Goal: Task Accomplishment & Management: Use online tool/utility

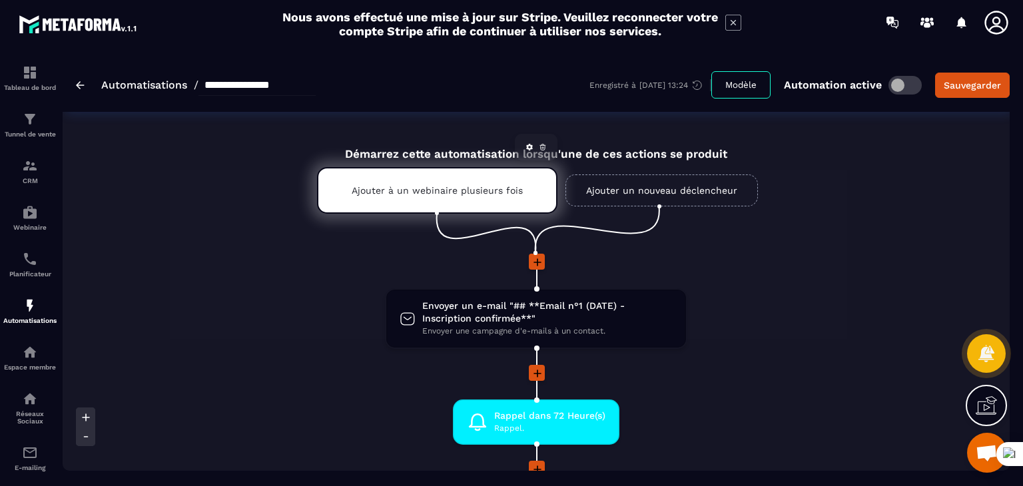
click at [490, 187] on p "Ajouter à un webinaire plusieurs fois" at bounding box center [437, 190] width 171 height 11
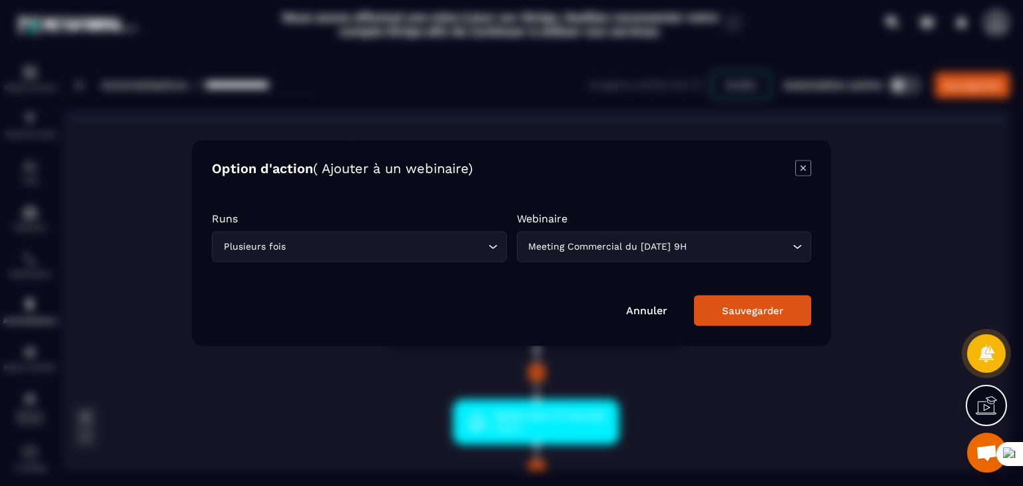
click at [800, 170] on icon "Modal window" at bounding box center [803, 168] width 16 height 16
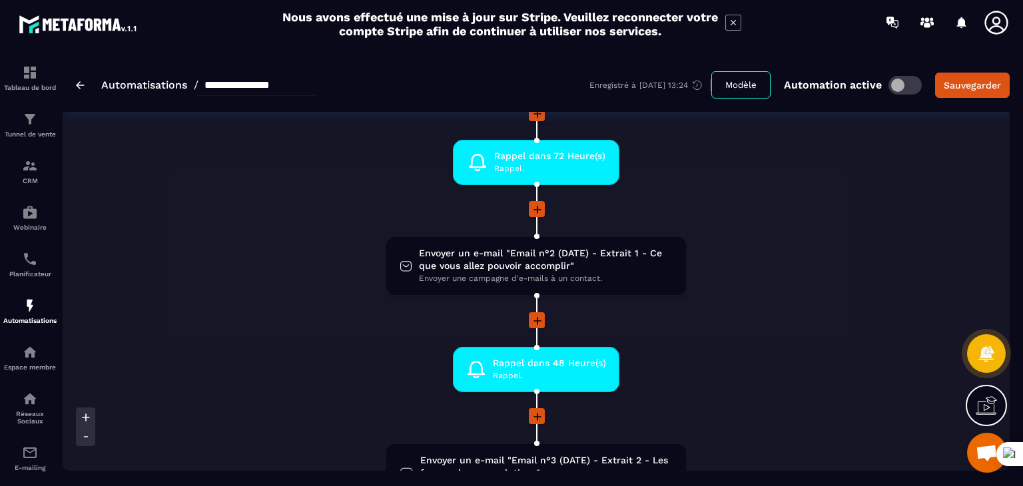
scroll to position [266, 0]
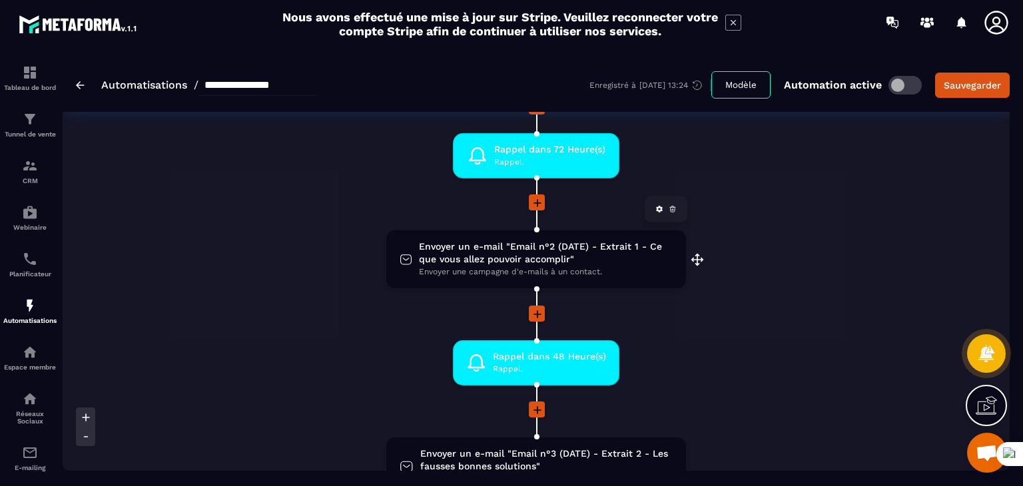
click at [574, 256] on span "Envoyer un e-mail "Email n°2 (DATE) - Extrait 1 - Ce que vous allez pouvoir acc…" at bounding box center [546, 252] width 254 height 25
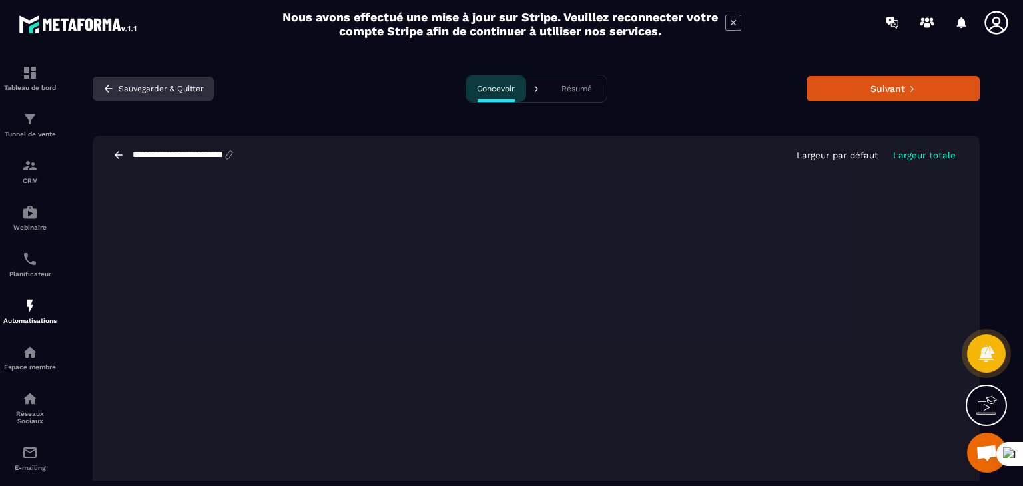
click at [160, 83] on button "Sauvegarder & Quitter" at bounding box center [153, 89] width 121 height 24
click at [107, 89] on icon "button" at bounding box center [109, 88] width 8 height 7
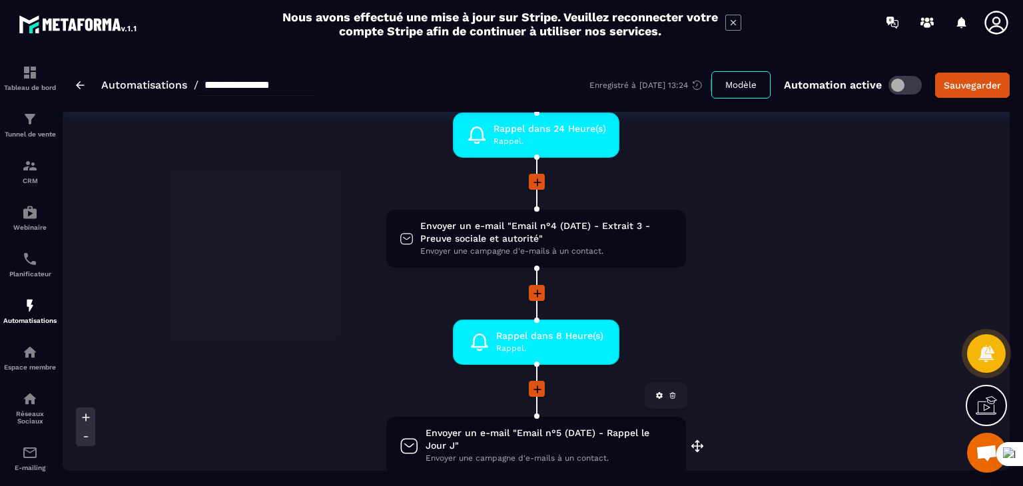
scroll to position [533, 0]
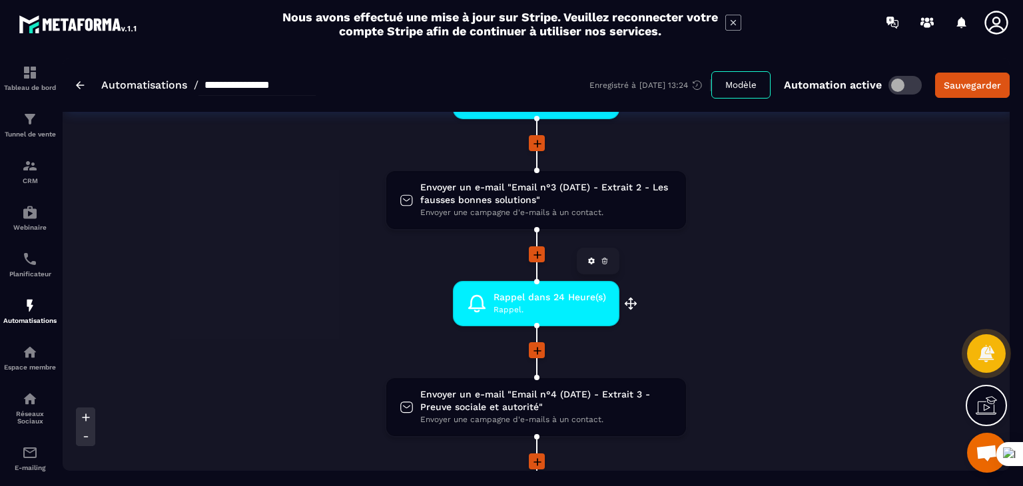
click at [572, 293] on span "Rappel dans 24 Heure(s)" at bounding box center [549, 297] width 113 height 13
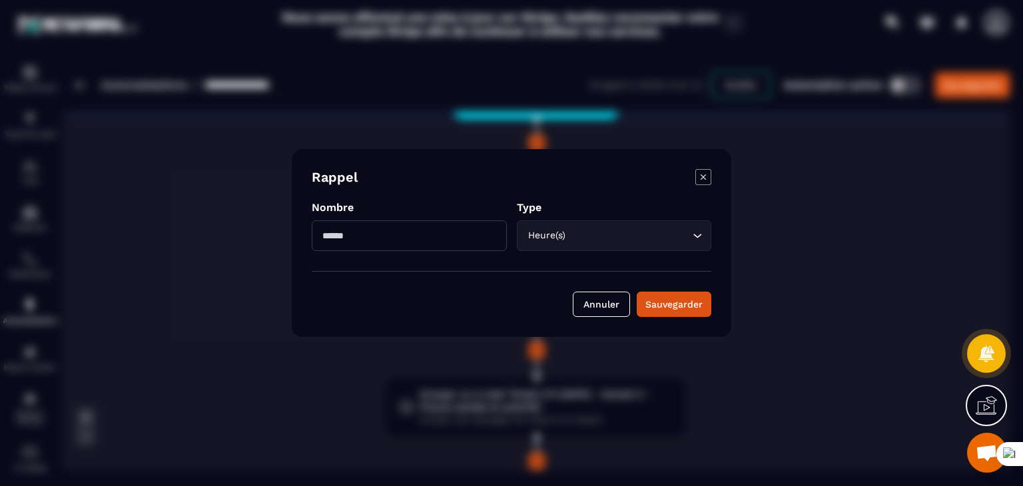
click at [702, 176] on icon "Modal window" at bounding box center [703, 176] width 5 height 5
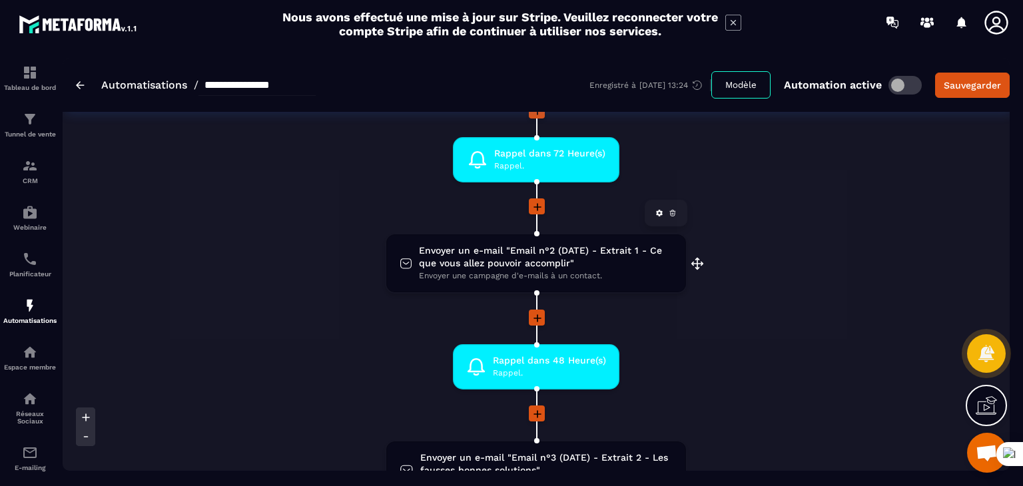
scroll to position [266, 0]
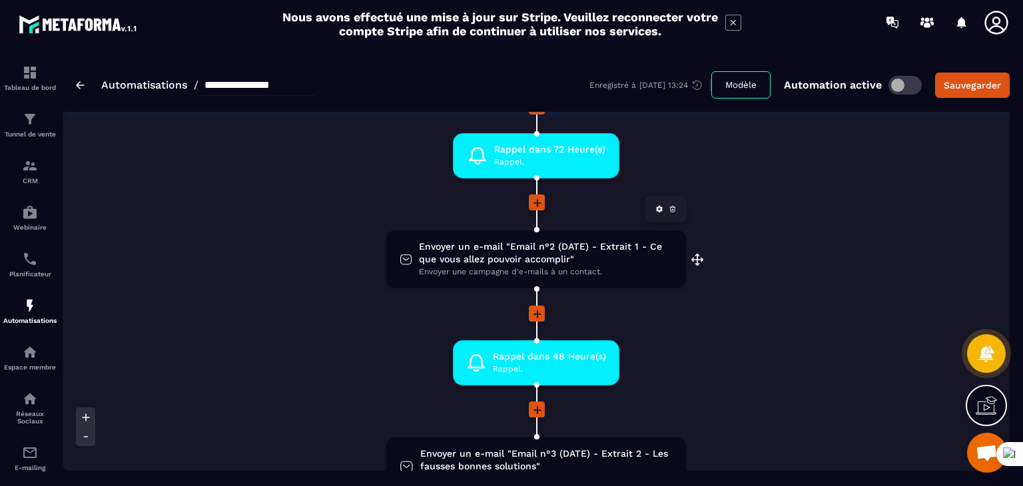
click at [538, 249] on span "Envoyer un e-mail "Email n°2 (DATE) - Extrait 1 - Ce que vous allez pouvoir acc…" at bounding box center [546, 252] width 254 height 25
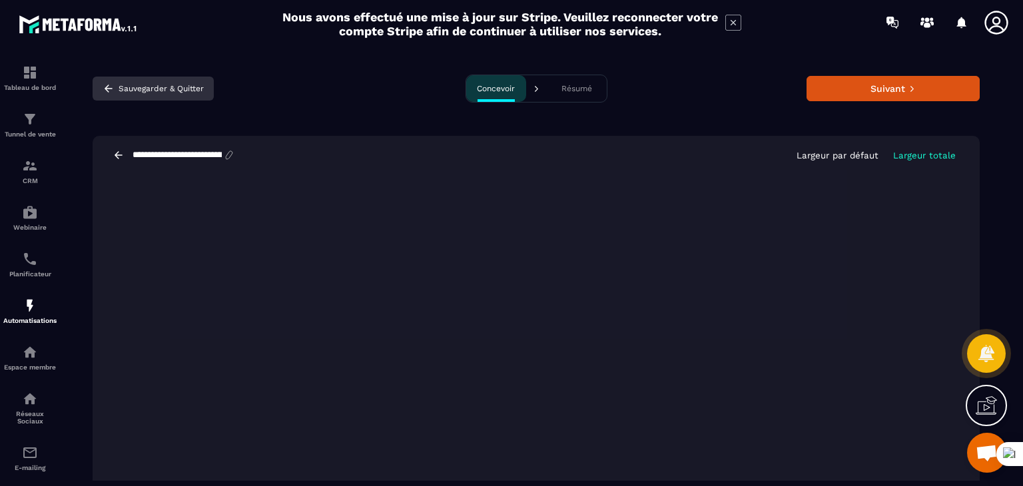
click at [108, 88] on icon "button" at bounding box center [109, 88] width 8 height 7
click at [117, 151] on icon at bounding box center [119, 155] width 12 height 12
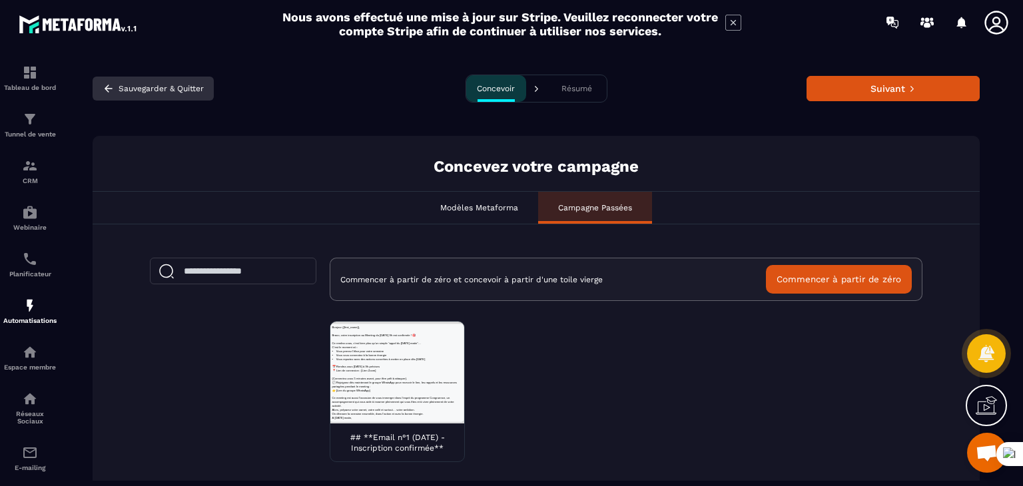
click at [108, 88] on icon "button" at bounding box center [109, 88] width 8 height 7
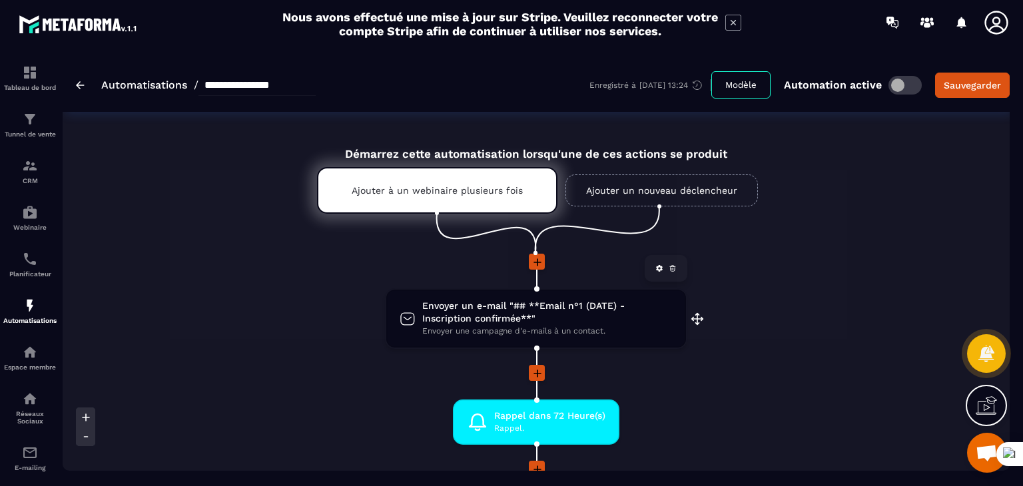
click at [583, 309] on span "Envoyer un e-mail "## **Email n°1 (DATE) - Inscription confirmée**"" at bounding box center [547, 312] width 250 height 25
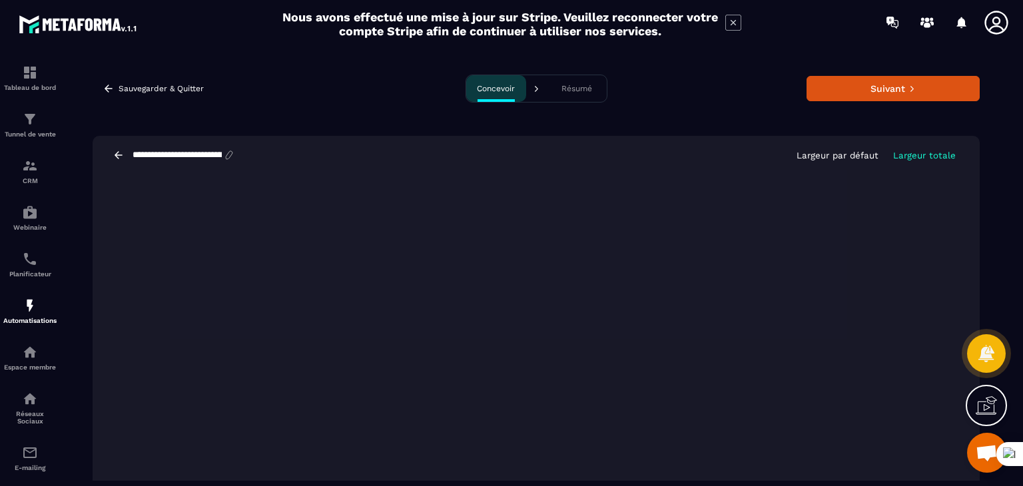
click at [560, 94] on button "Résumé" at bounding box center [577, 88] width 60 height 27
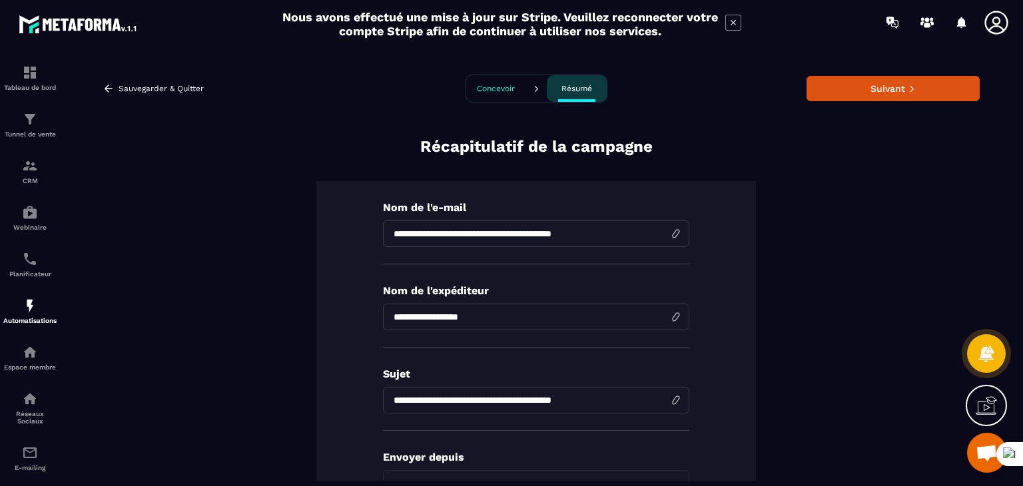
click at [493, 87] on p "Concevoir" at bounding box center [496, 88] width 38 height 9
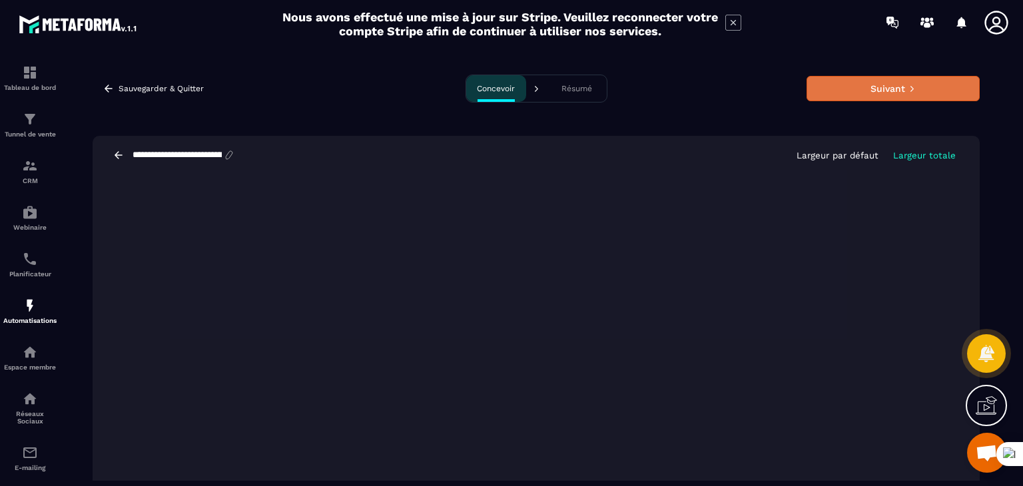
click at [855, 92] on button "Suivant" at bounding box center [892, 88] width 173 height 25
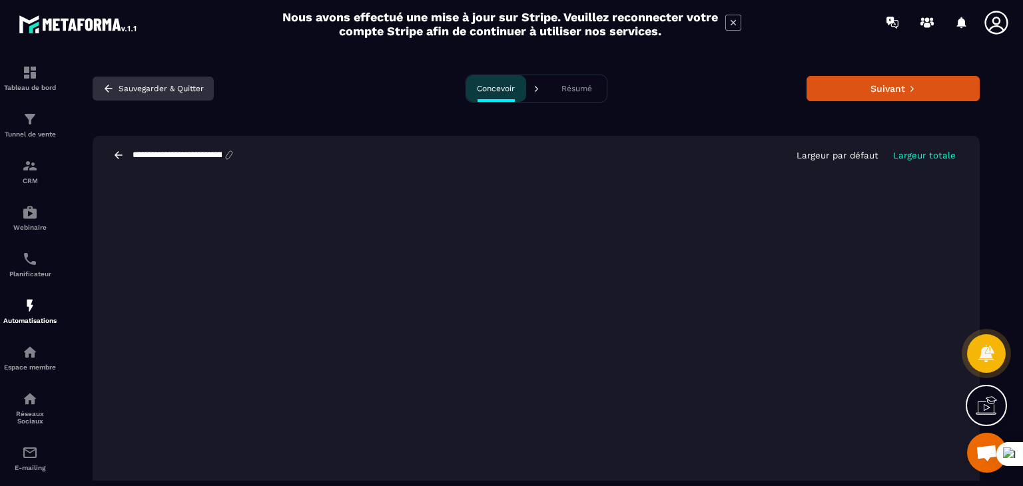
click at [125, 86] on button "Sauvegarder & Quitter" at bounding box center [153, 89] width 121 height 24
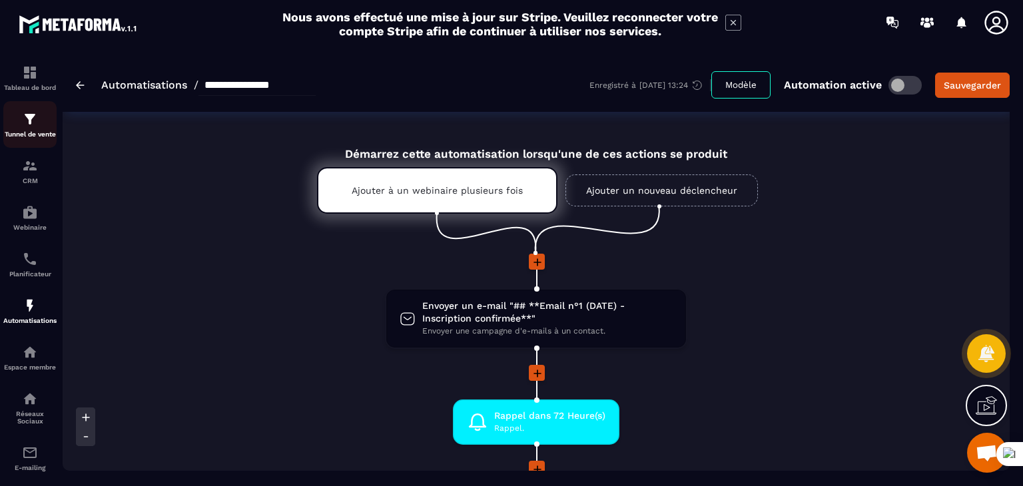
click at [26, 137] on p "Tunnel de vente" at bounding box center [29, 134] width 53 height 7
click at [412, 318] on icon at bounding box center [408, 319] width 16 height 20
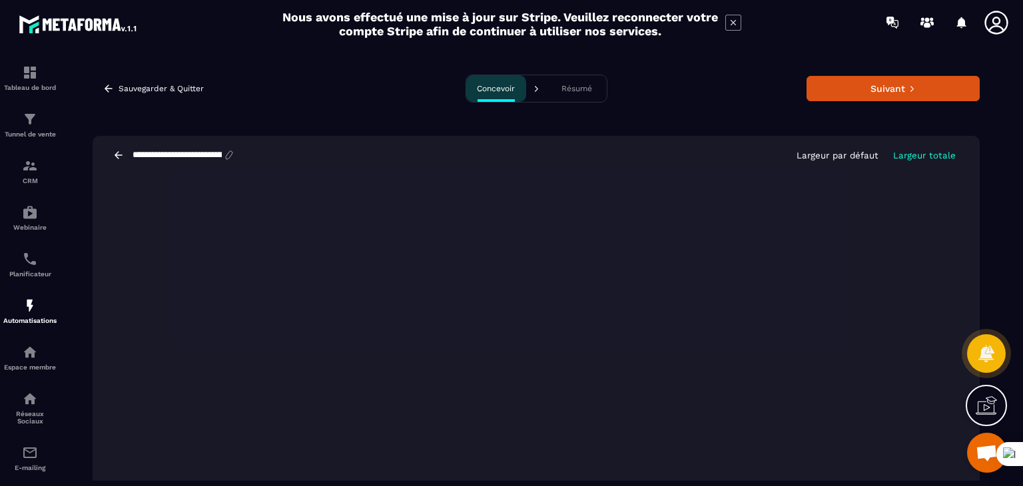
click at [235, 154] on icon at bounding box center [229, 155] width 12 height 12
click at [213, 153] on input "**********" at bounding box center [177, 155] width 92 height 11
click at [197, 153] on input "**********" at bounding box center [177, 155] width 92 height 11
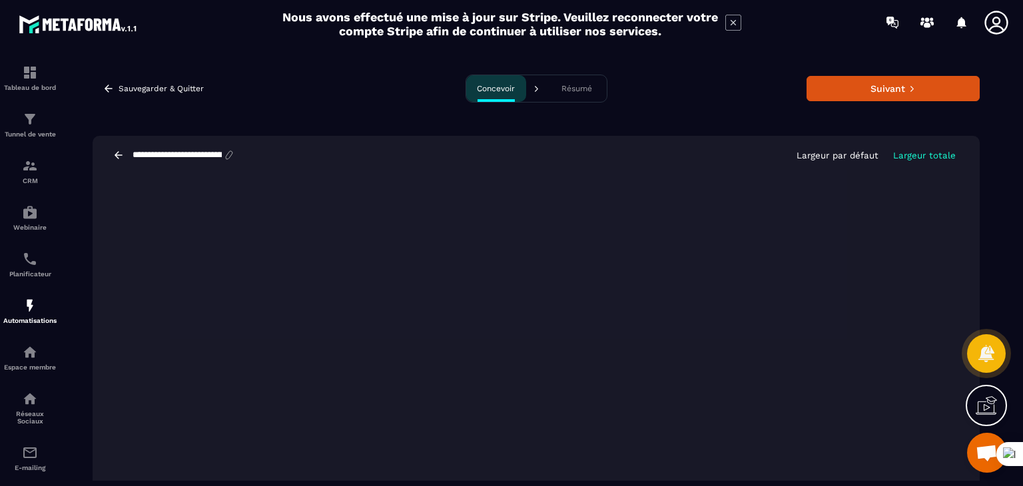
click at [197, 153] on input "**********" at bounding box center [177, 155] width 92 height 11
type input "*"
type input "**********"
click at [894, 80] on button "Suivant" at bounding box center [892, 88] width 173 height 25
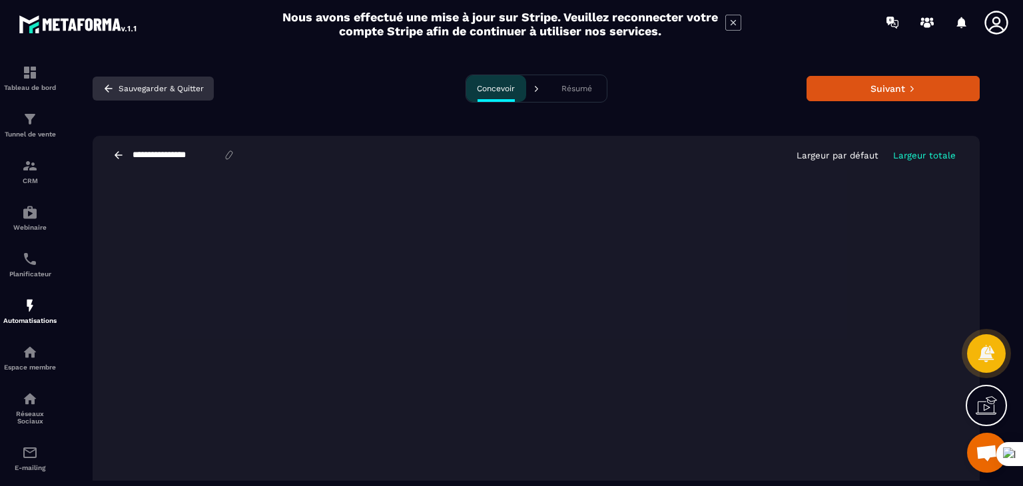
click at [134, 85] on button "Sauvegarder & Quitter" at bounding box center [153, 89] width 121 height 24
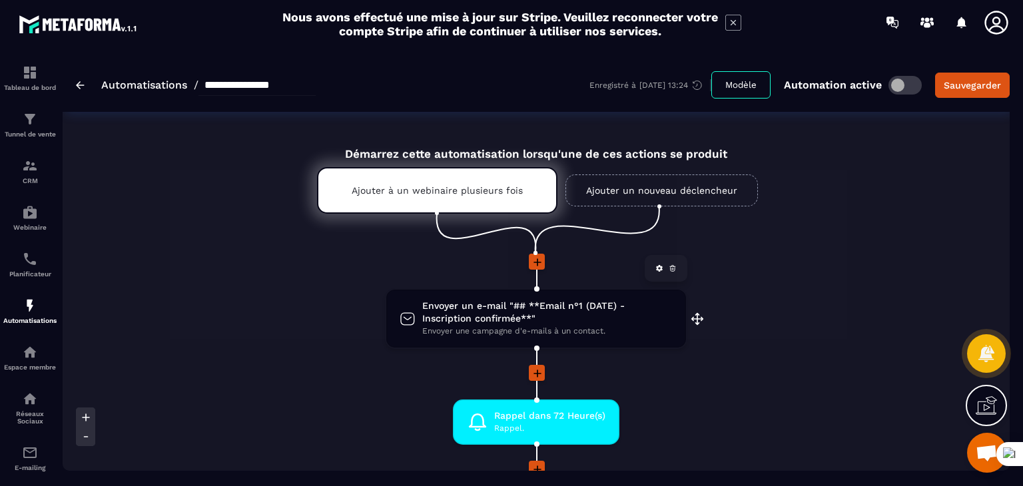
click at [477, 320] on span "Envoyer un e-mail "## **Email n°1 (DATE) - Inscription confirmée**"" at bounding box center [547, 312] width 250 height 25
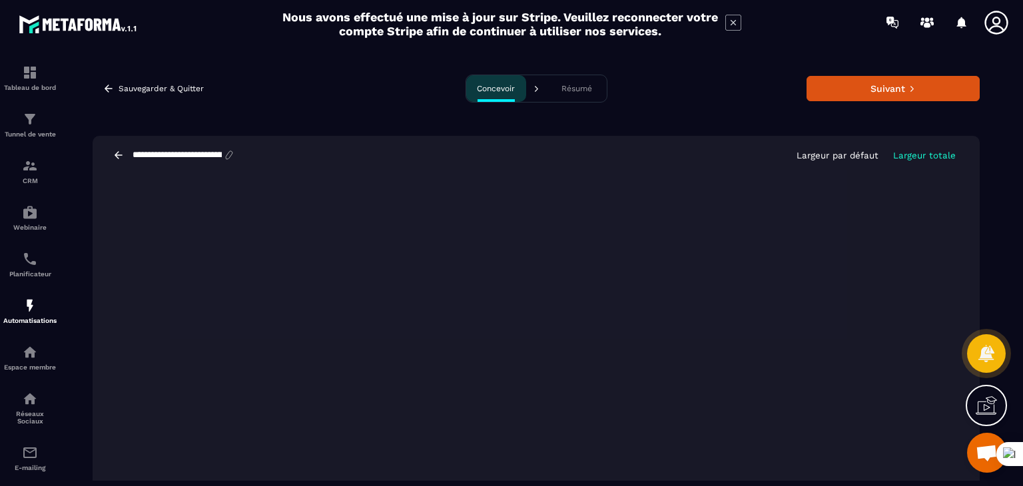
click at [567, 85] on p "Résumé" at bounding box center [576, 88] width 31 height 9
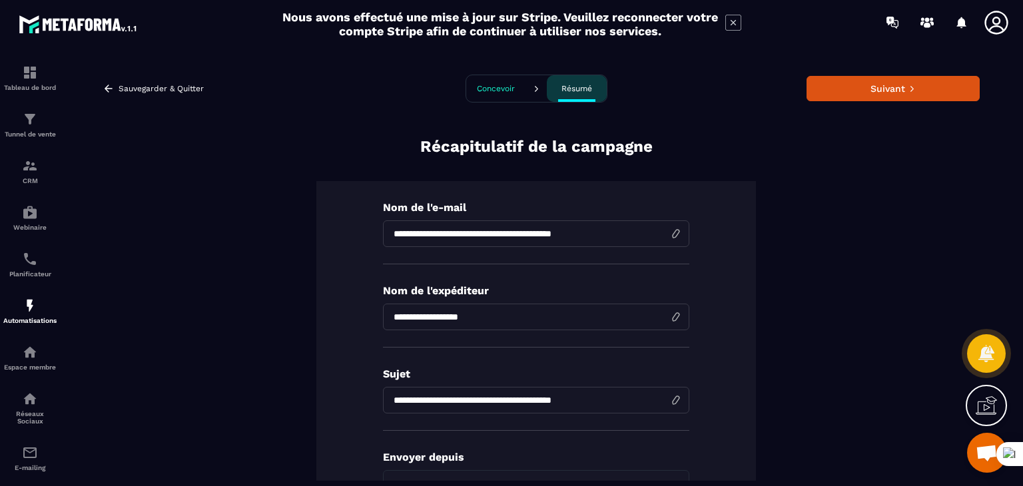
click at [479, 85] on p "Concevoir" at bounding box center [496, 88] width 38 height 9
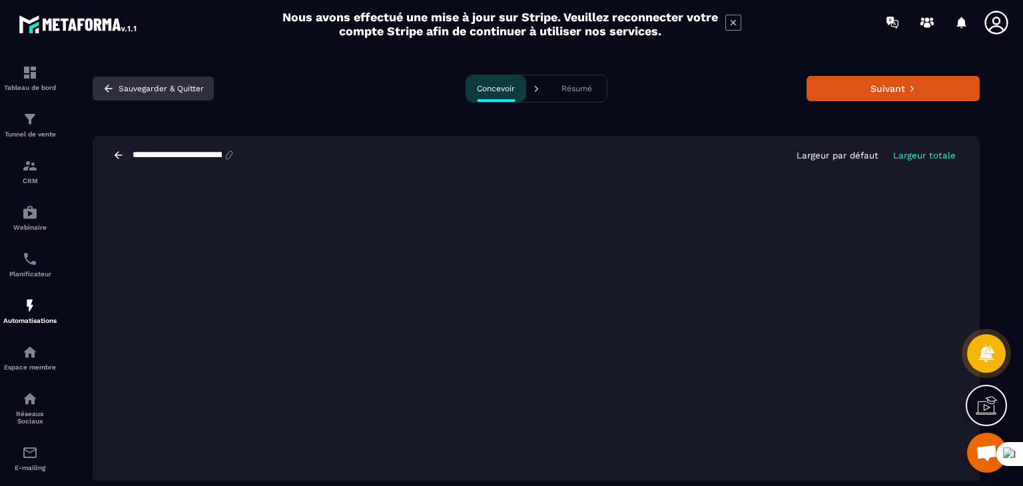
click at [137, 83] on button "Sauvegarder & Quitter" at bounding box center [153, 89] width 121 height 24
click at [115, 158] on icon at bounding box center [119, 155] width 12 height 12
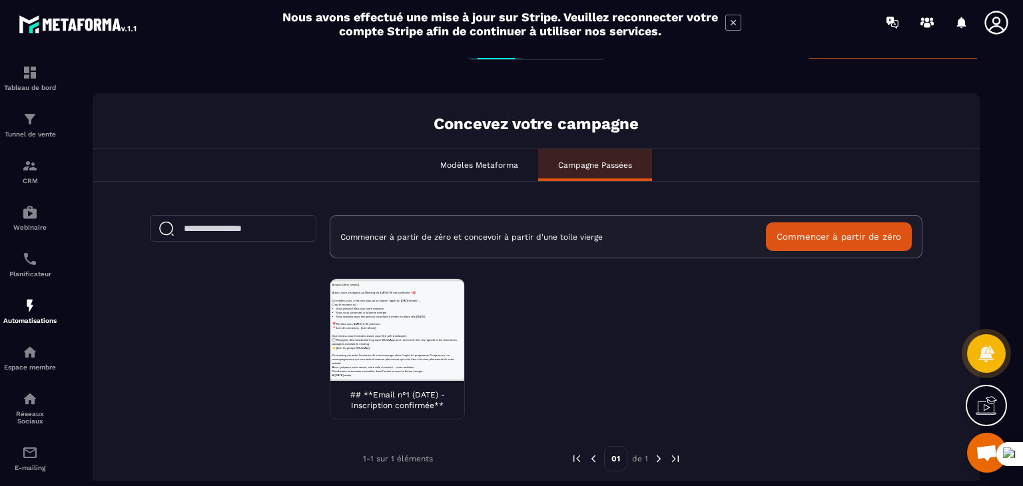
scroll to position [65, 0]
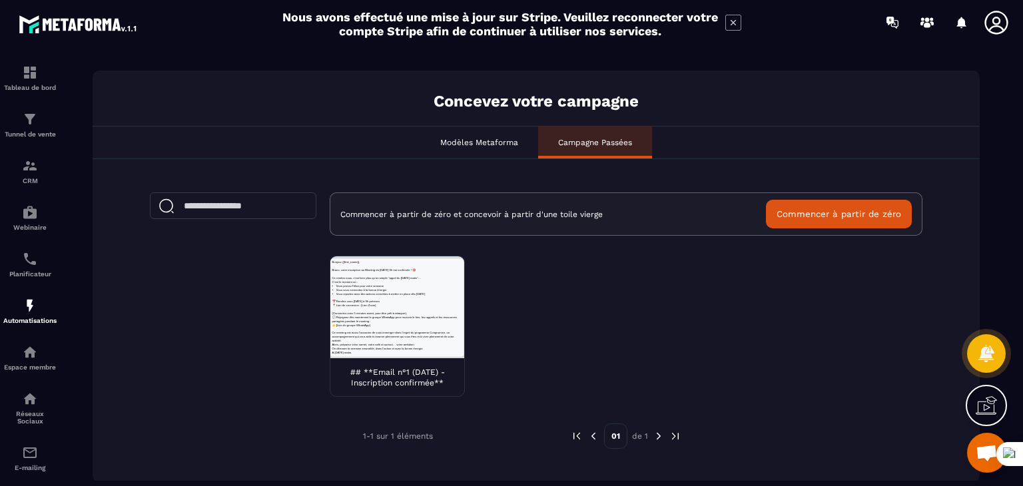
click at [384, 305] on div at bounding box center [397, 307] width 134 height 102
click at [421, 320] on div at bounding box center [397, 307] width 134 height 102
click at [396, 290] on div at bounding box center [397, 307] width 134 height 102
click at [481, 133] on div "Modèles Metaforma" at bounding box center [479, 143] width 118 height 32
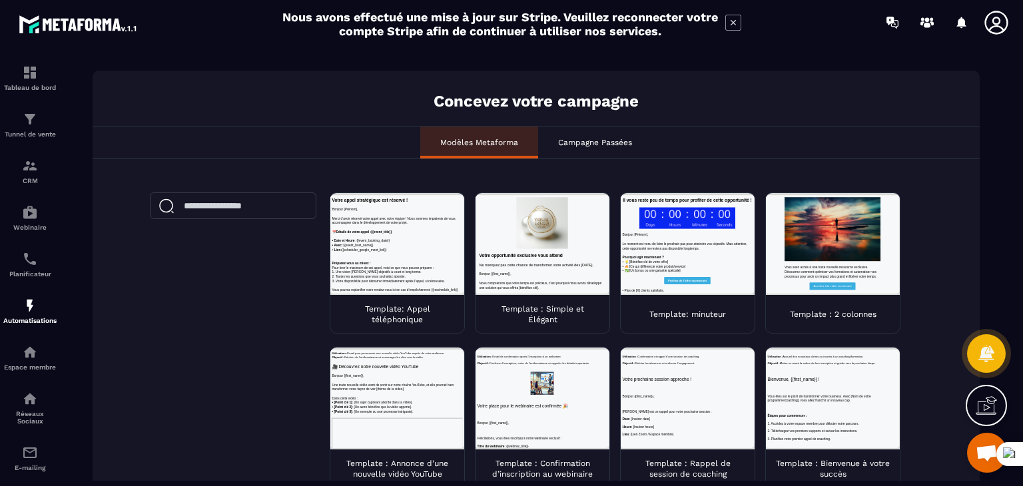
scroll to position [0, 0]
